Goal: Task Accomplishment & Management: Complete application form

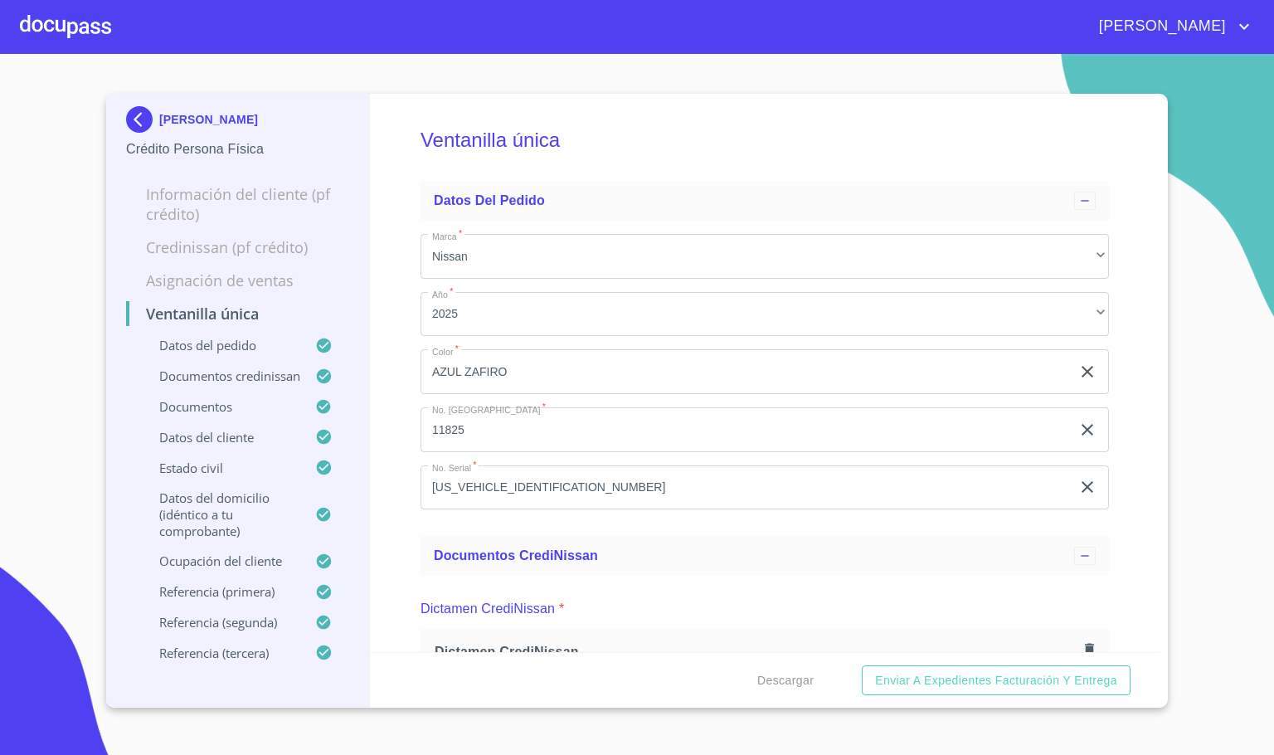
scroll to position [5476, 0]
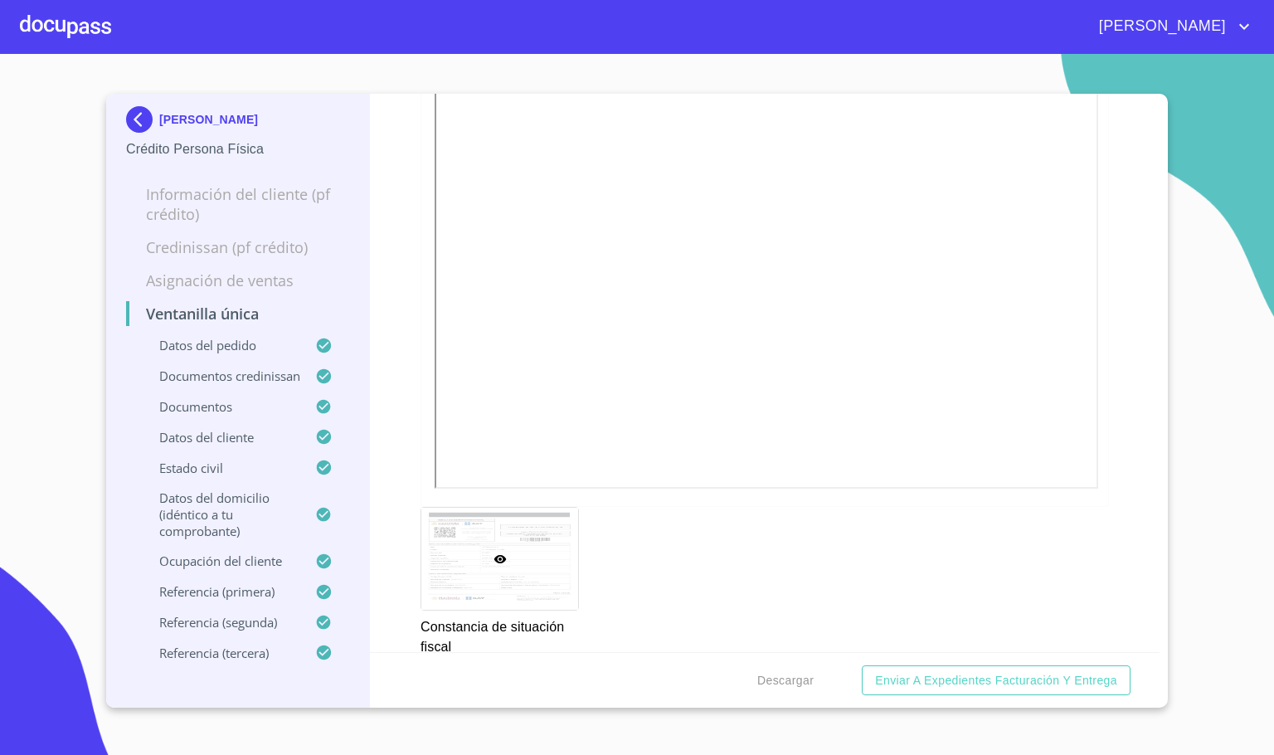
click at [61, 30] on div at bounding box center [65, 26] width 91 height 53
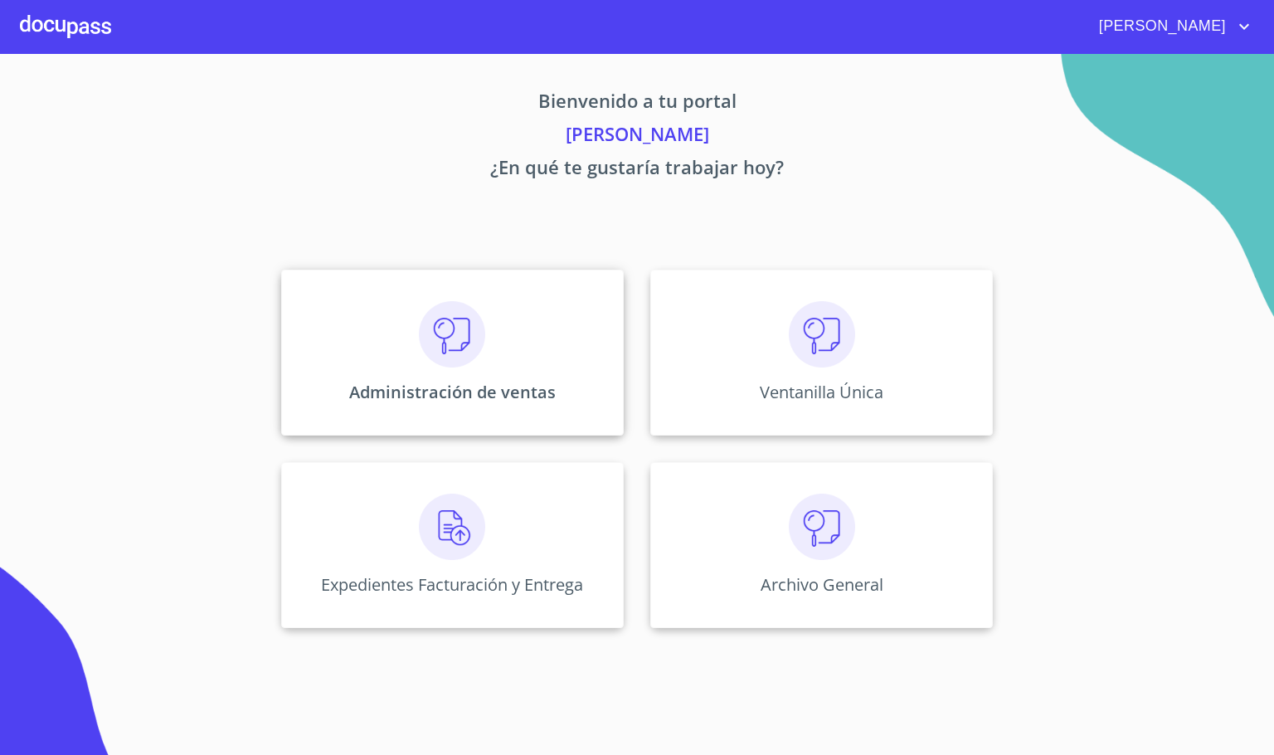
click at [441, 368] on div "Administración de ventas" at bounding box center [452, 353] width 343 height 166
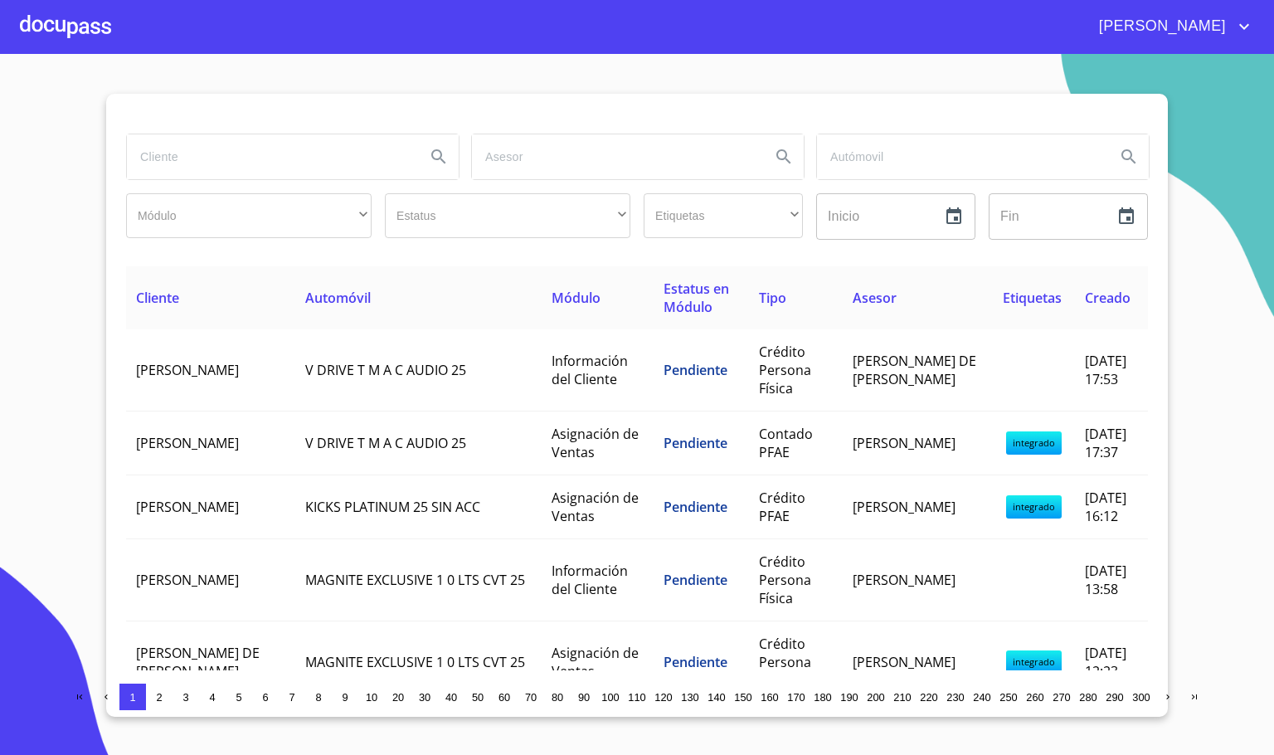
click at [185, 174] on input "search" at bounding box center [269, 156] width 285 height 45
type input "condom"
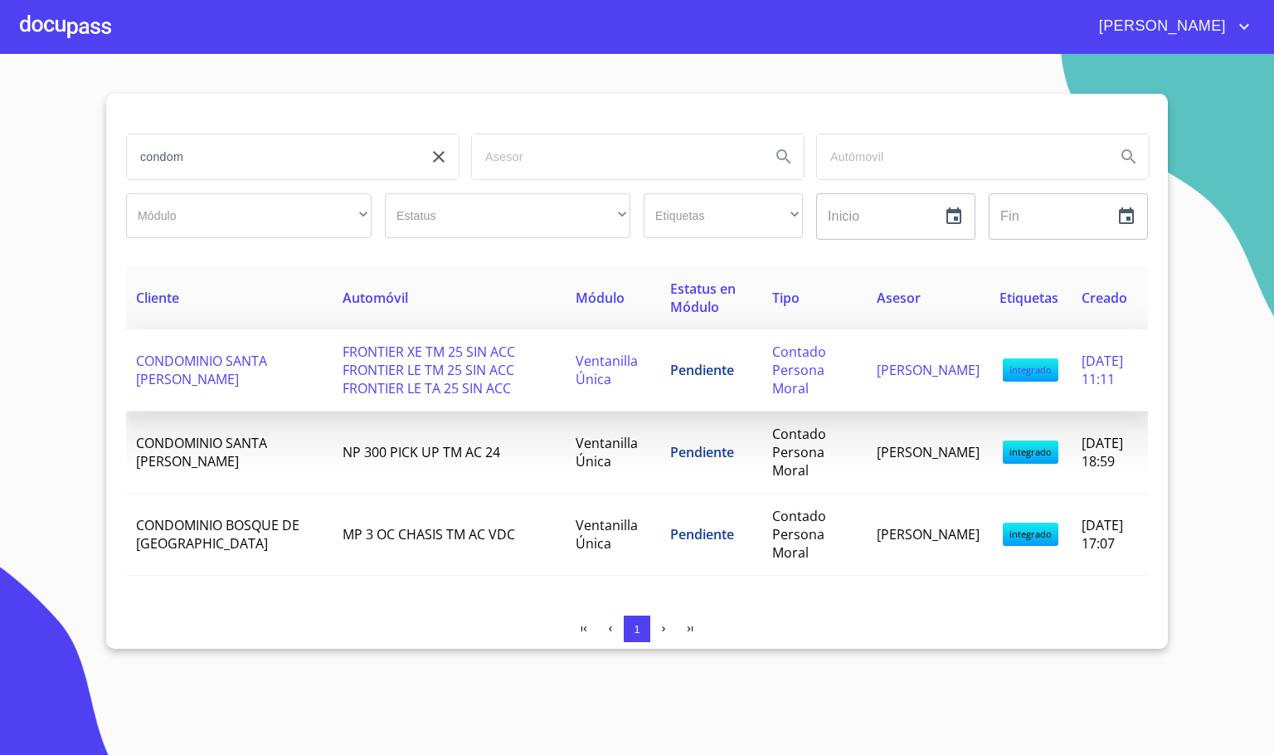
click at [150, 368] on span "CONDOMINIO SANTA [PERSON_NAME]" at bounding box center [201, 370] width 131 height 37
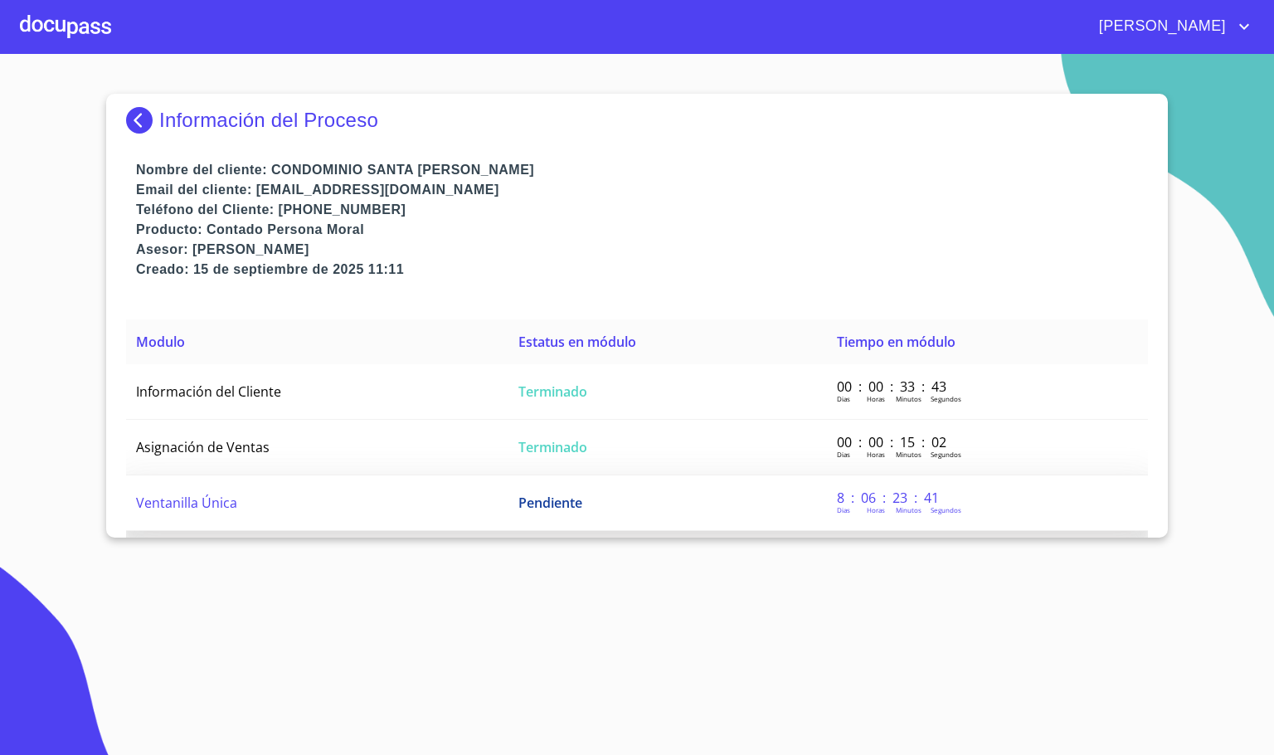
click at [282, 491] on td "Ventanilla Única" at bounding box center [317, 503] width 382 height 56
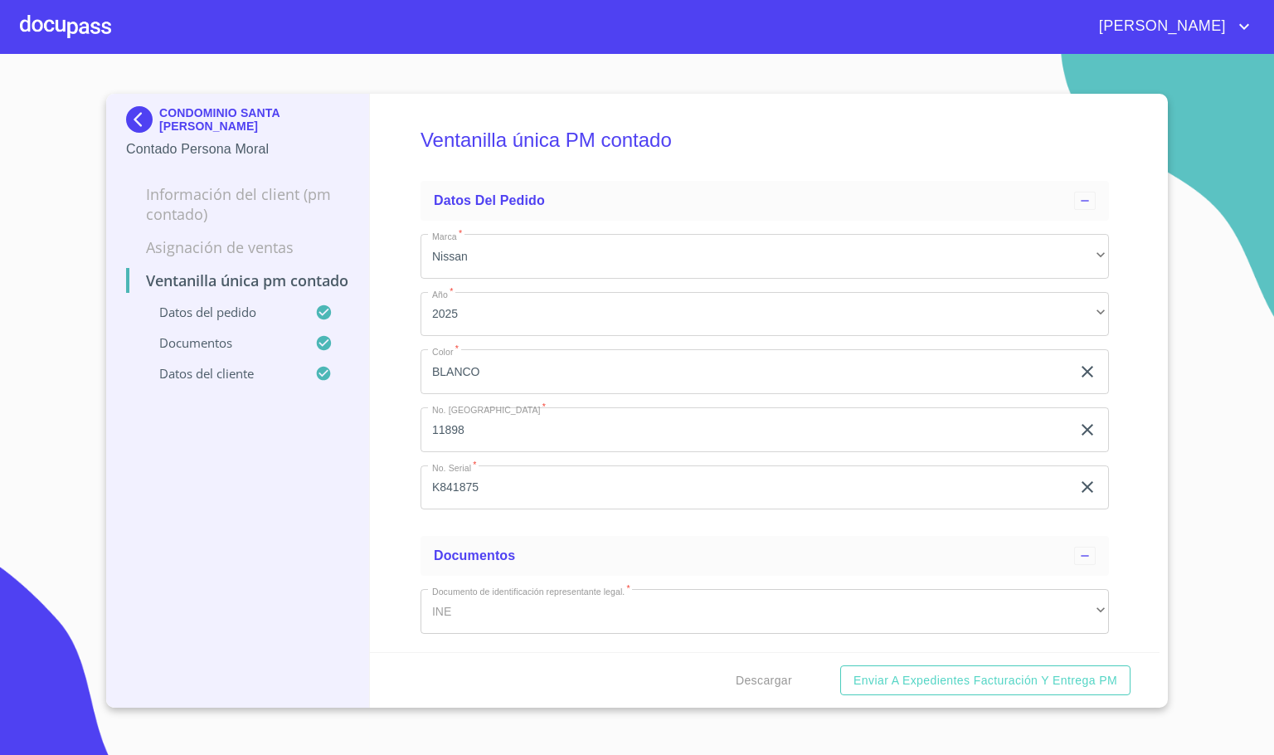
click at [406, 524] on div "Ventanilla única PM contado Datos del pedido Marca   * Nissan ​ Año   * 2025 ​ …" at bounding box center [765, 373] width 791 height 558
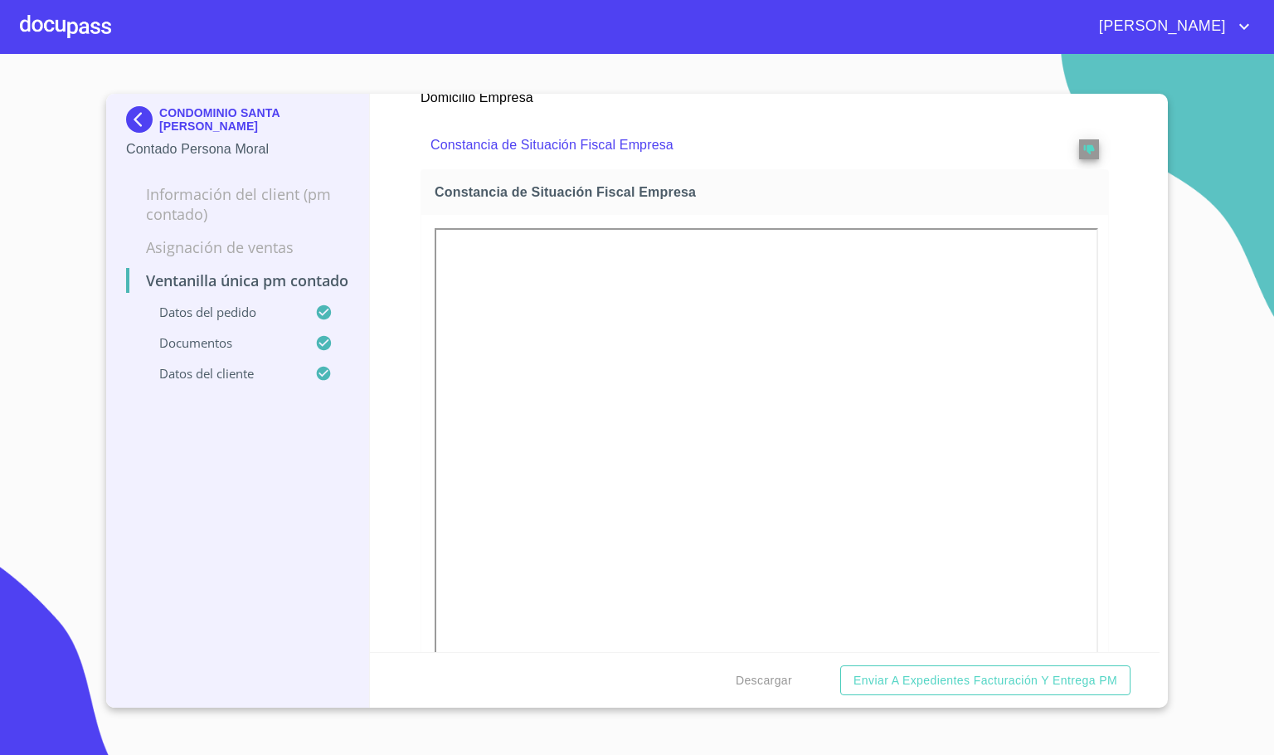
scroll to position [1870, 0]
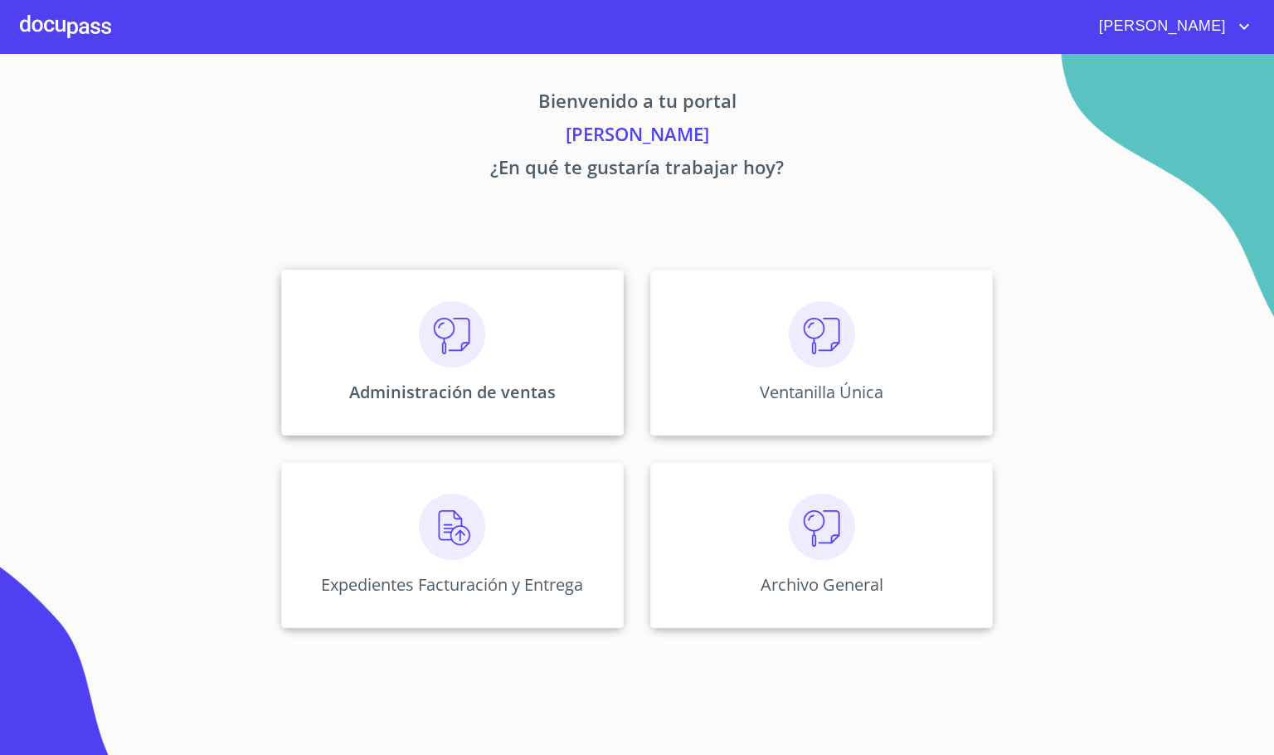
click at [456, 329] on img at bounding box center [452, 334] width 66 height 66
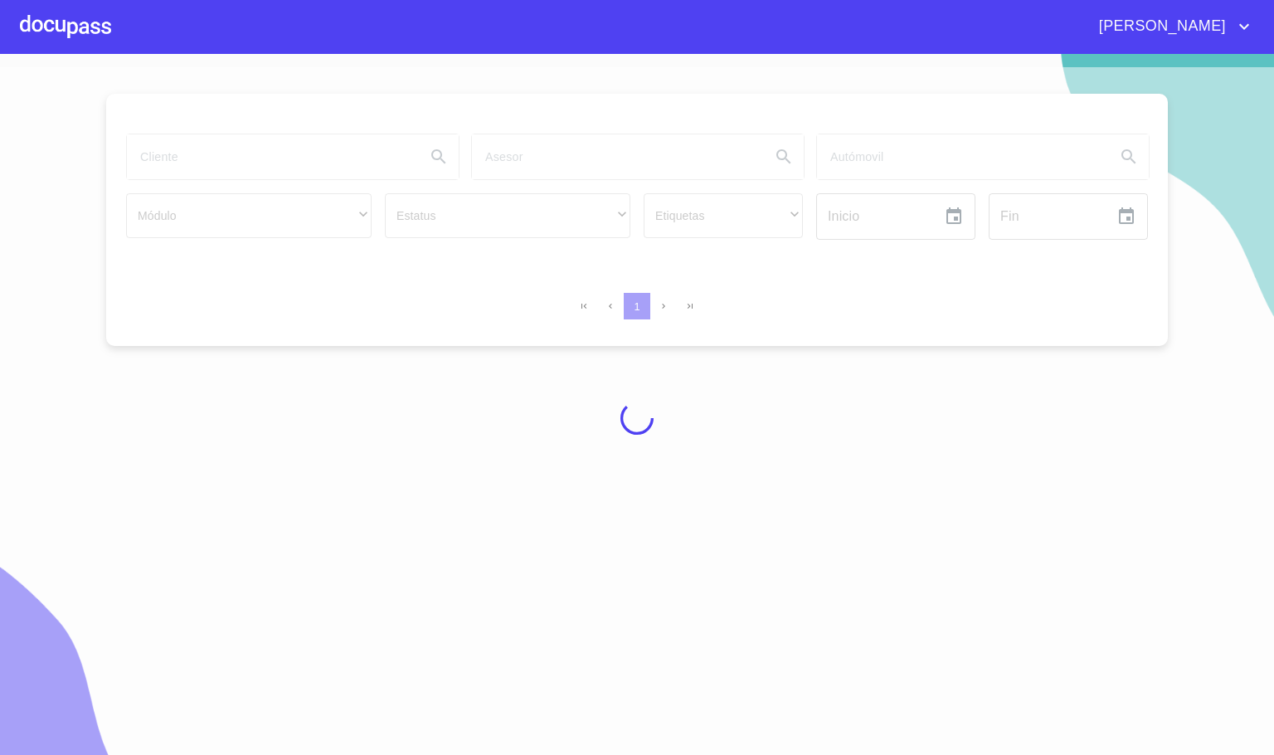
click at [207, 165] on div at bounding box center [637, 417] width 1274 height 701
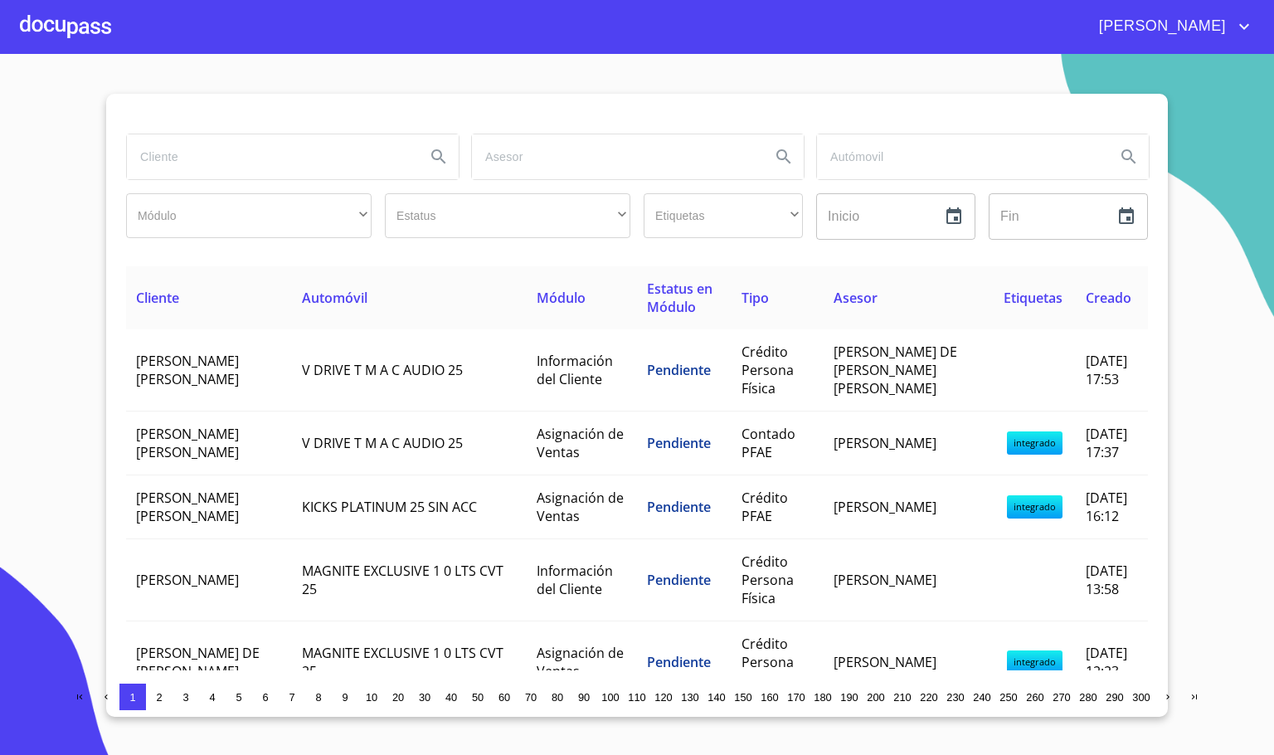
click at [202, 158] on input "search" at bounding box center [269, 156] width 285 height 45
type input "[PERSON_NAME]"
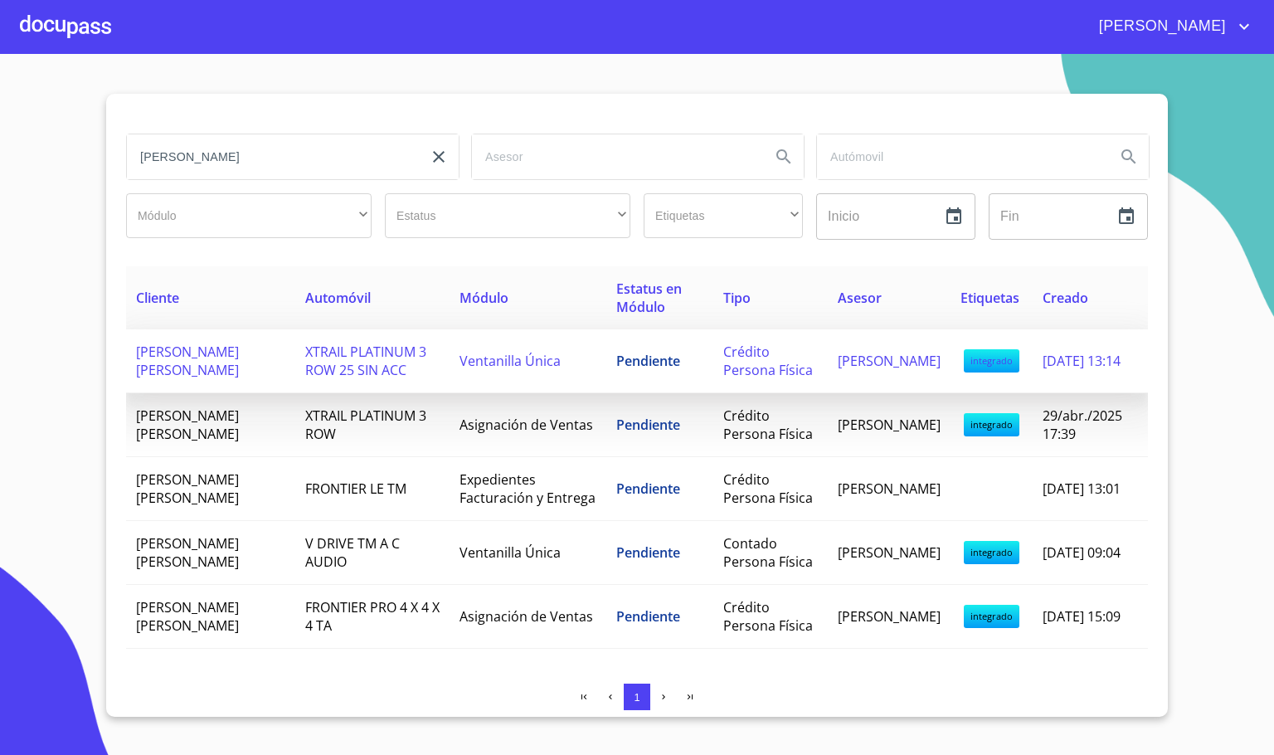
click at [531, 358] on span "Ventanilla Única" at bounding box center [510, 361] width 101 height 18
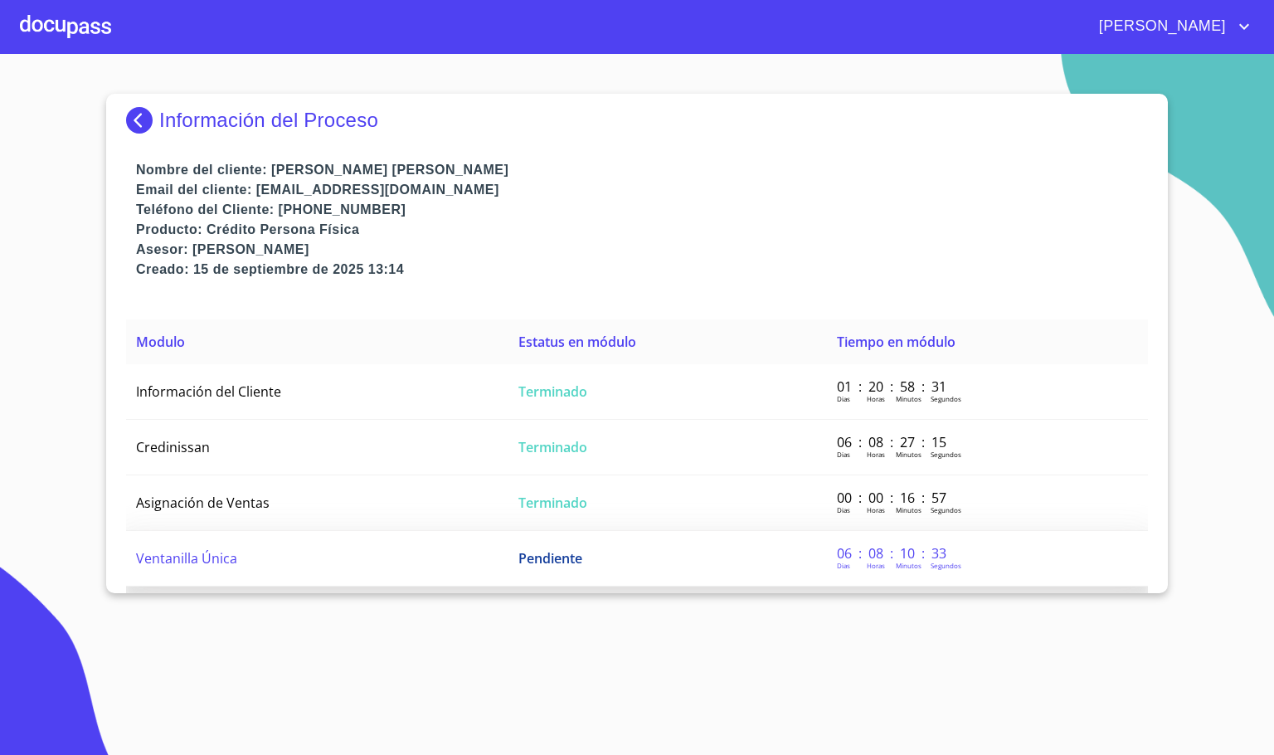
click at [291, 551] on td "Ventanilla Única" at bounding box center [317, 559] width 382 height 56
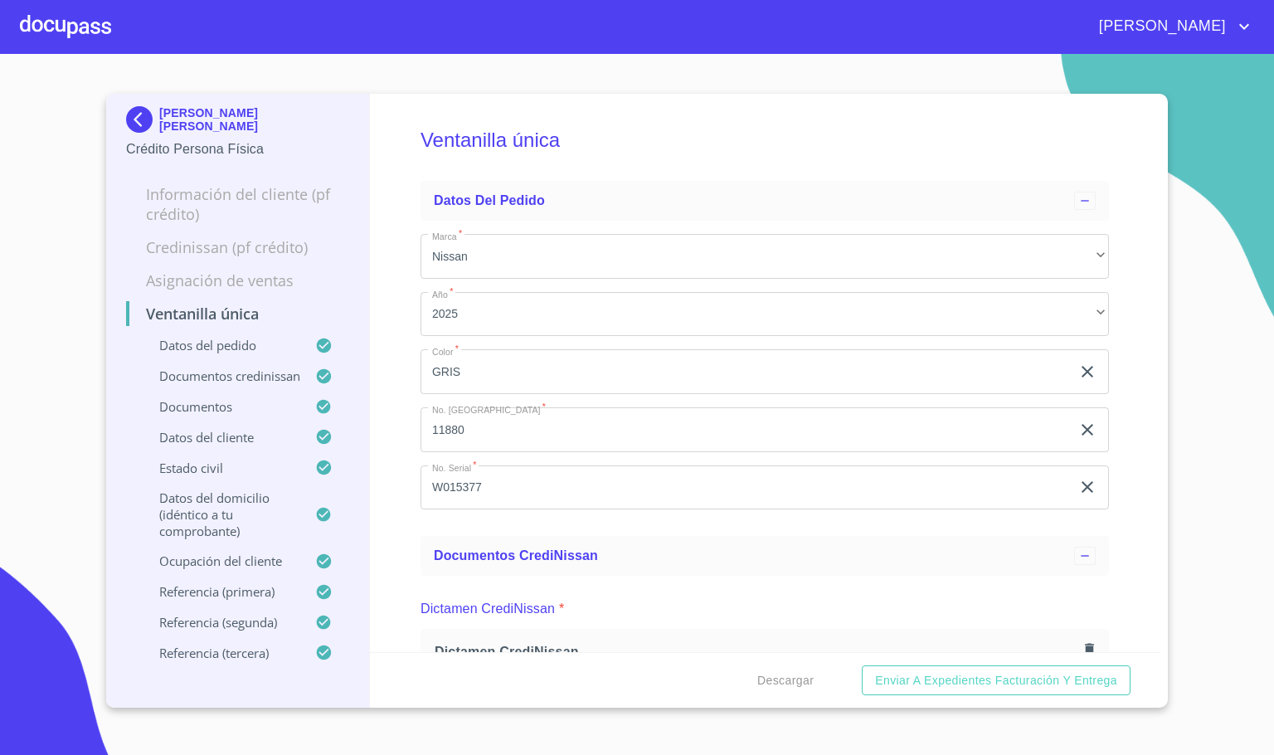
click at [1125, 392] on div "Ventanilla única Datos del pedido Marca   * Nissan ​ Año   * 2025 ​ Color   * G…" at bounding box center [765, 373] width 791 height 558
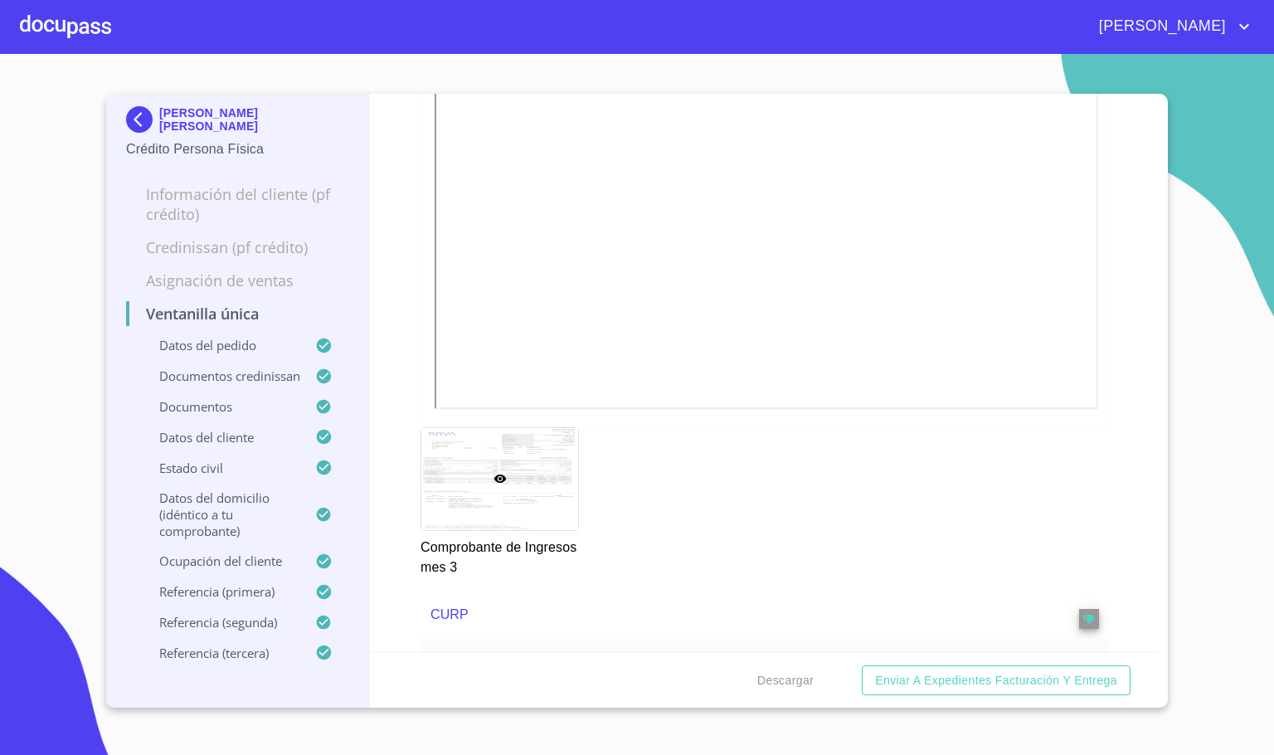
scroll to position [3485, 0]
